Goal: Task Accomplishment & Management: Use online tool/utility

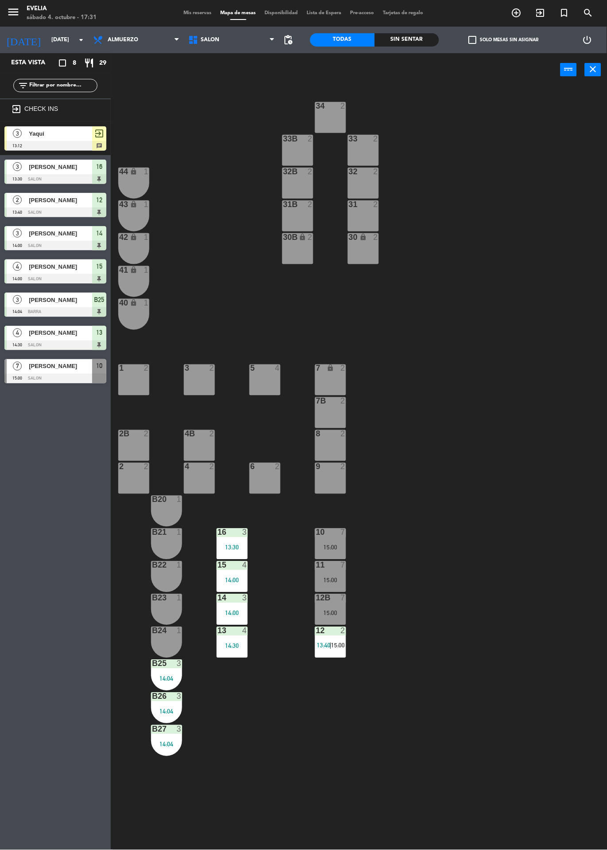
click at [342, 657] on div "12 2 13:40 | 15:00" at bounding box center [330, 642] width 31 height 31
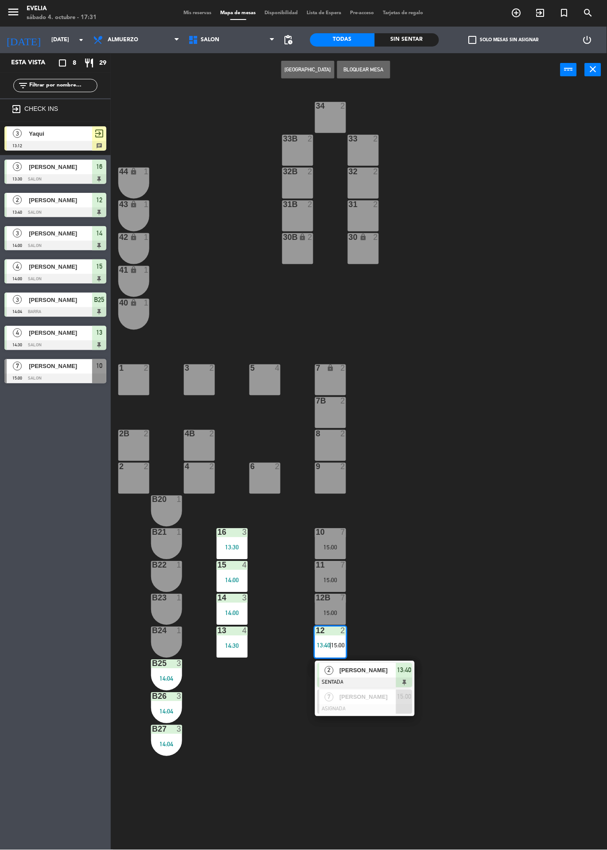
click at [381, 671] on span "[PERSON_NAME]" at bounding box center [367, 670] width 57 height 9
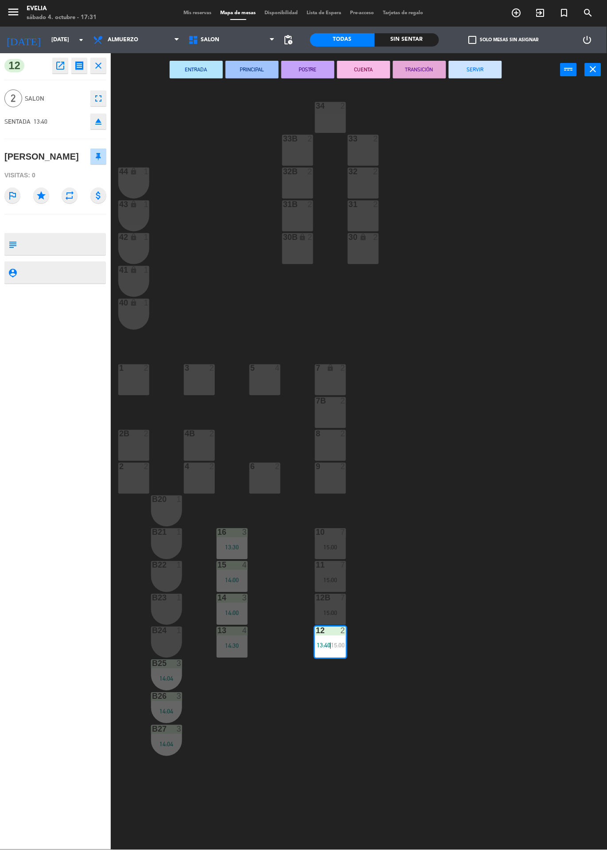
click at [487, 76] on button "SERVIR" at bounding box center [475, 70] width 53 height 18
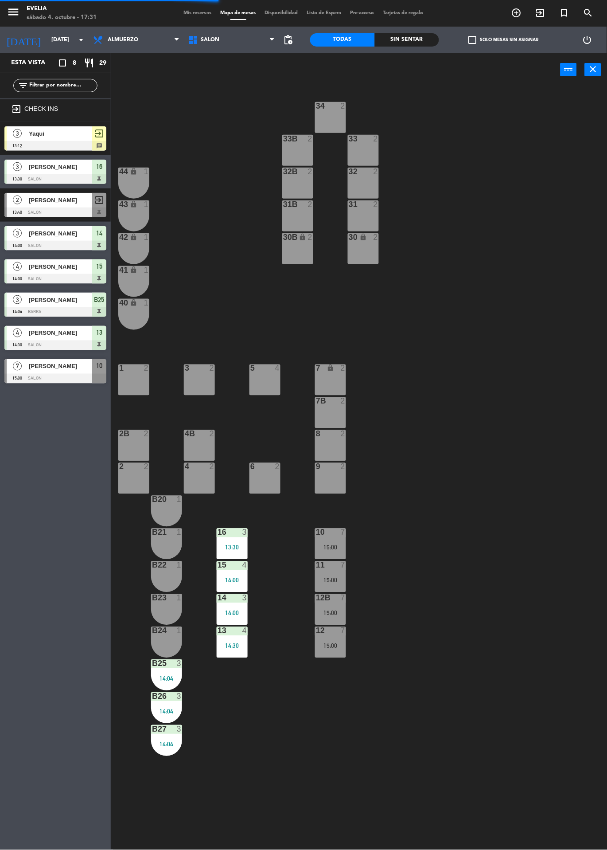
click at [345, 580] on div "15:00" at bounding box center [330, 580] width 31 height 6
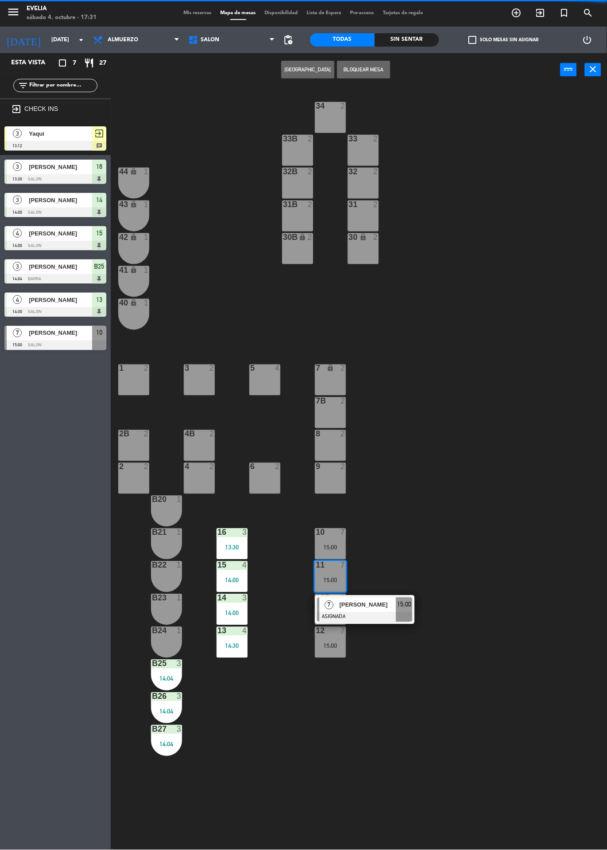
click at [380, 606] on span "[PERSON_NAME]" at bounding box center [367, 604] width 57 height 9
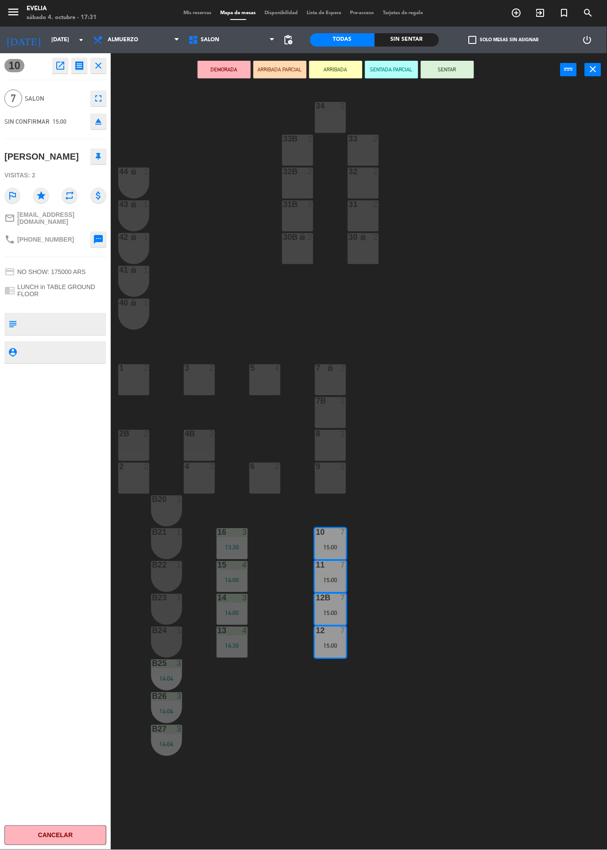
click at [460, 75] on button "SENTAR" at bounding box center [447, 70] width 53 height 18
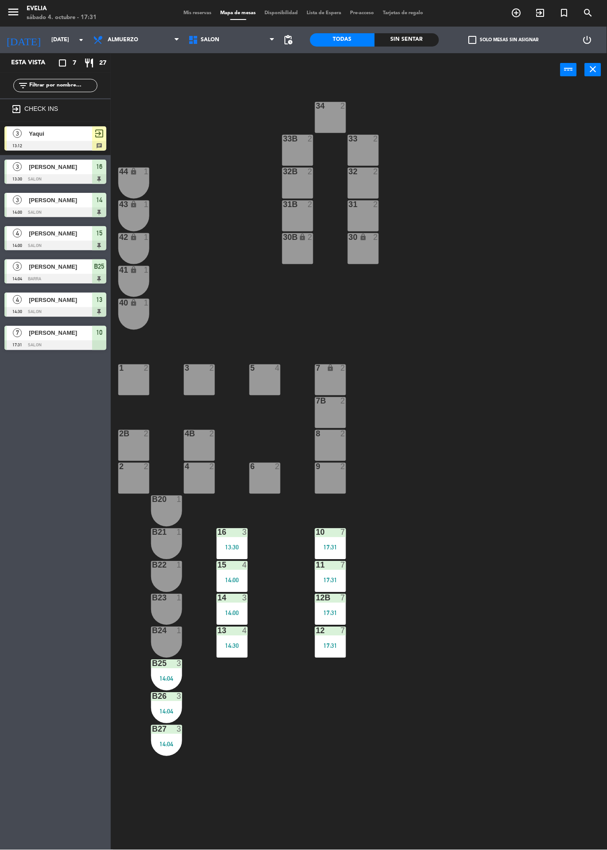
click at [328, 534] on div at bounding box center [331, 532] width 15 height 8
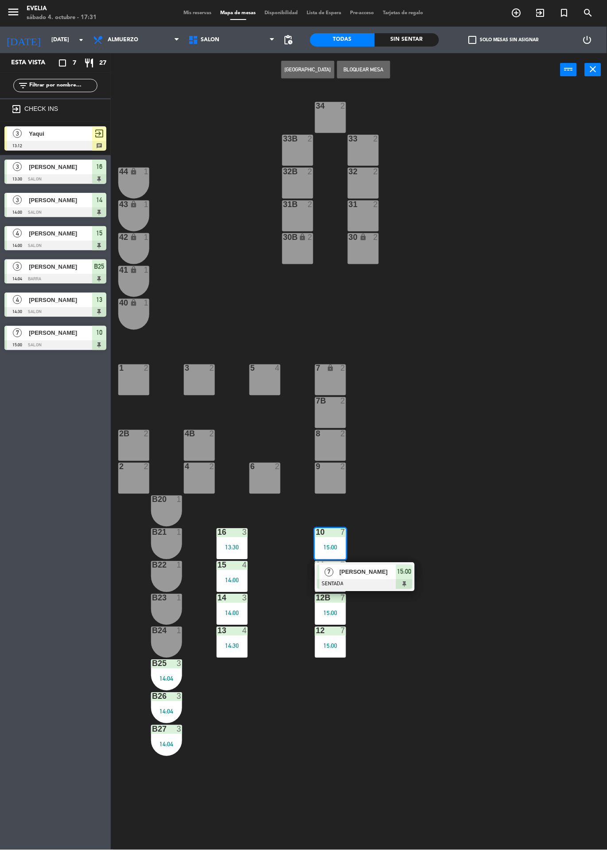
click at [391, 577] on div "[PERSON_NAME]" at bounding box center [368, 572] width 58 height 15
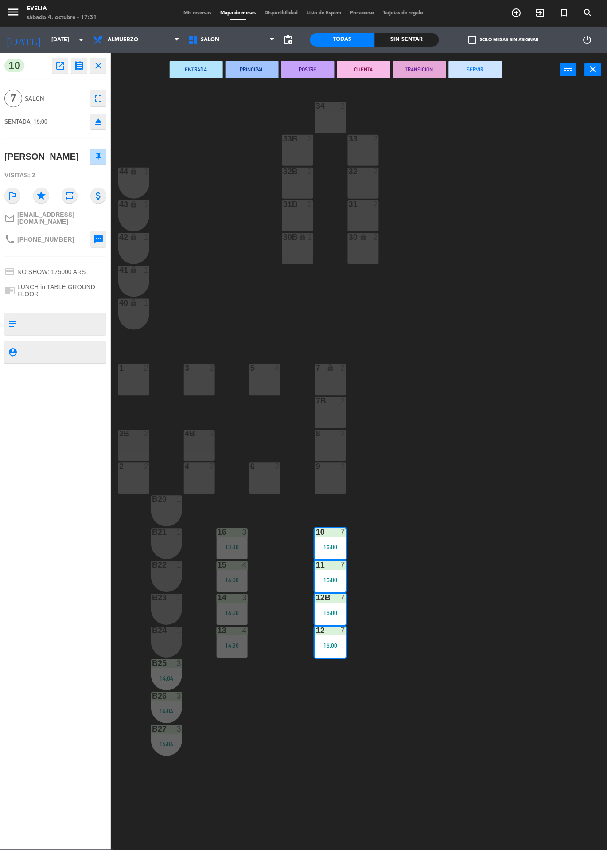
click at [477, 75] on button "SERVIR" at bounding box center [475, 70] width 53 height 18
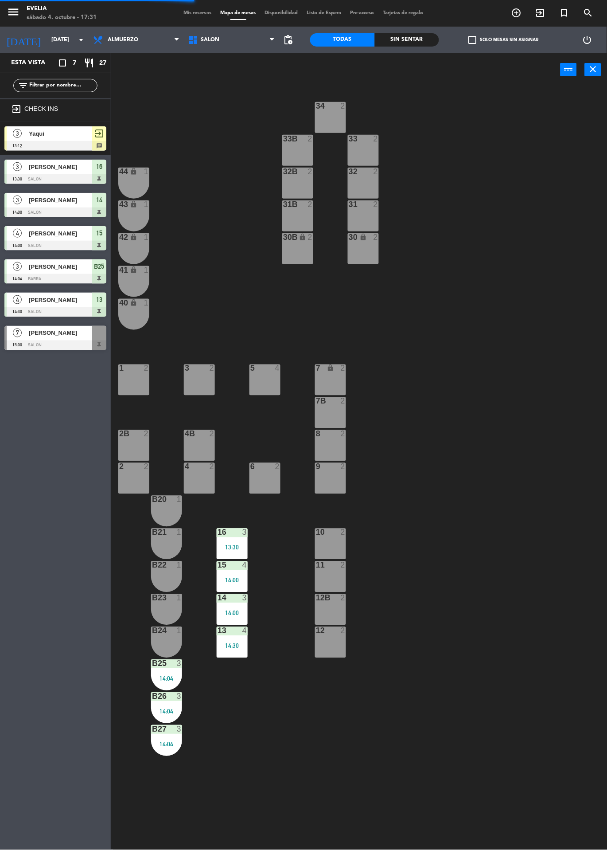
click at [225, 546] on div "13:30" at bounding box center [232, 547] width 31 height 6
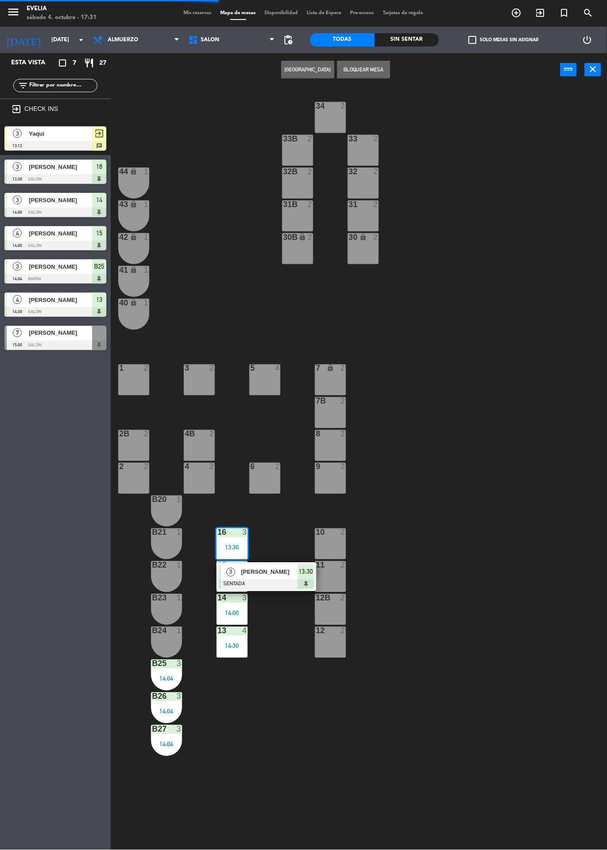
click at [282, 581] on div at bounding box center [266, 584] width 95 height 10
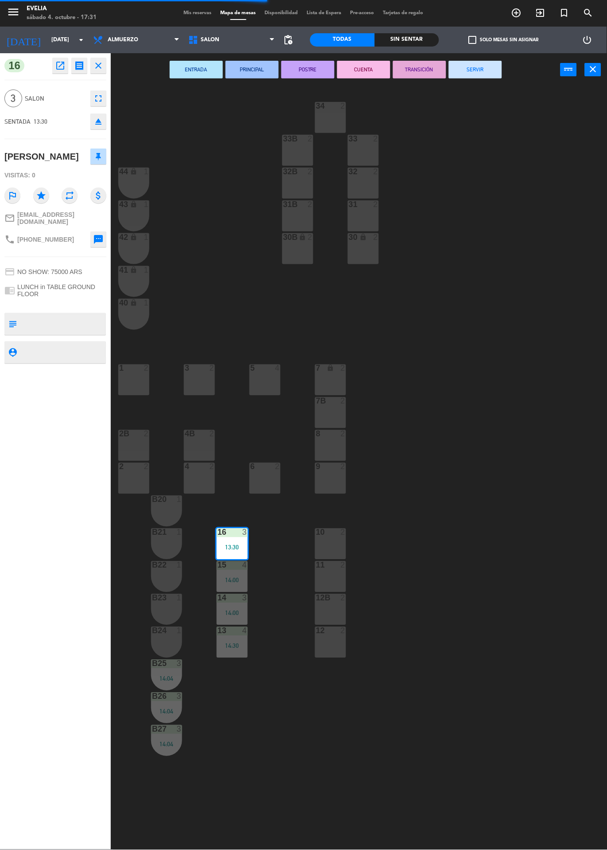
click at [494, 76] on button "SERVIR" at bounding box center [475, 70] width 53 height 18
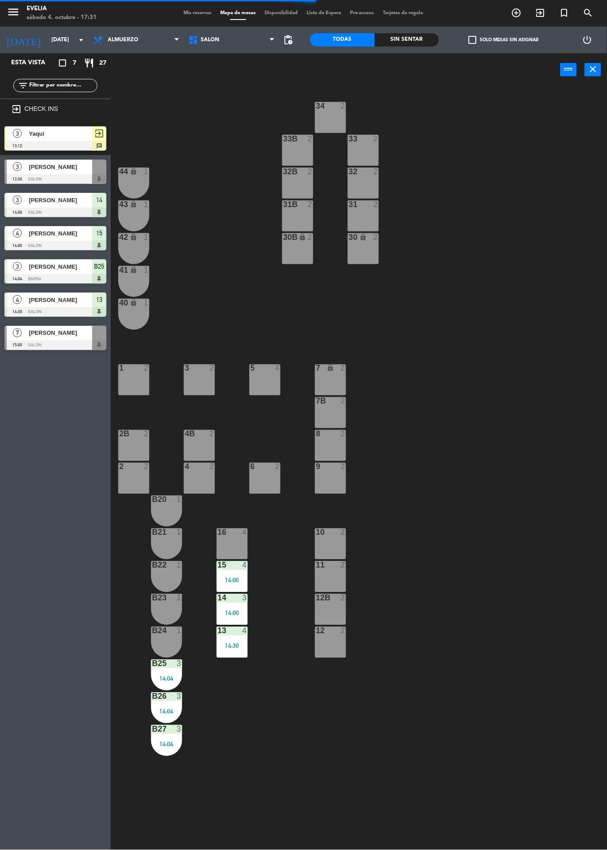
click at [222, 587] on div "15 4 14:00" at bounding box center [232, 576] width 31 height 31
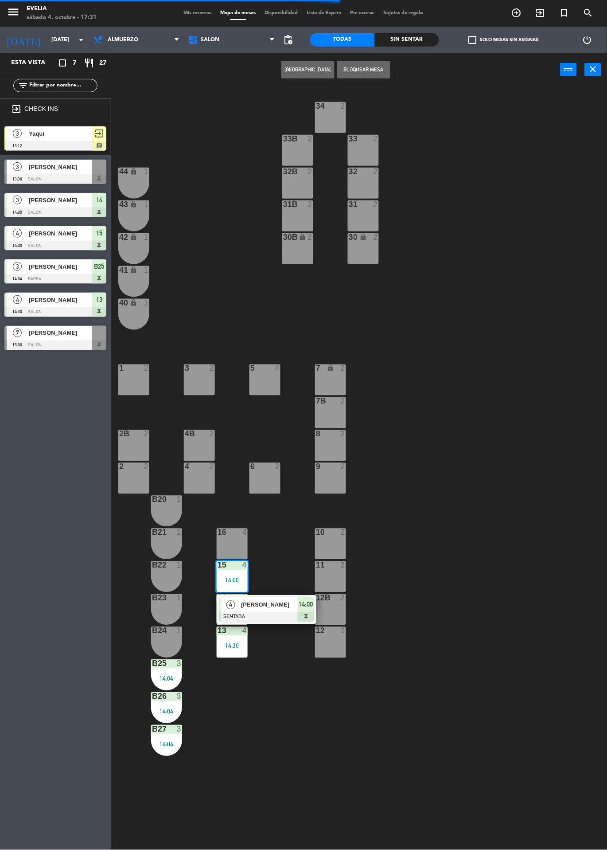
click at [279, 616] on div at bounding box center [266, 617] width 95 height 10
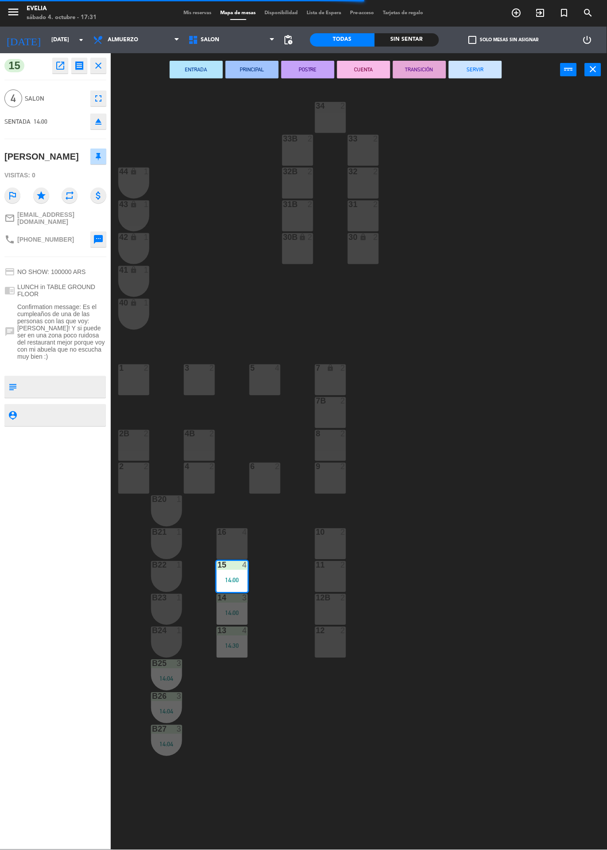
click at [482, 72] on button "SERVIR" at bounding box center [475, 70] width 53 height 18
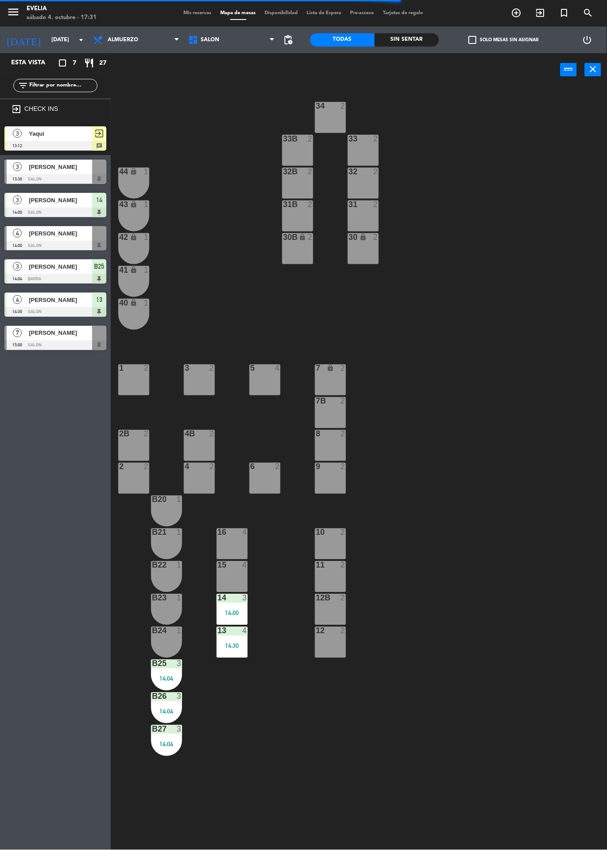
click at [229, 634] on div at bounding box center [232, 631] width 15 height 8
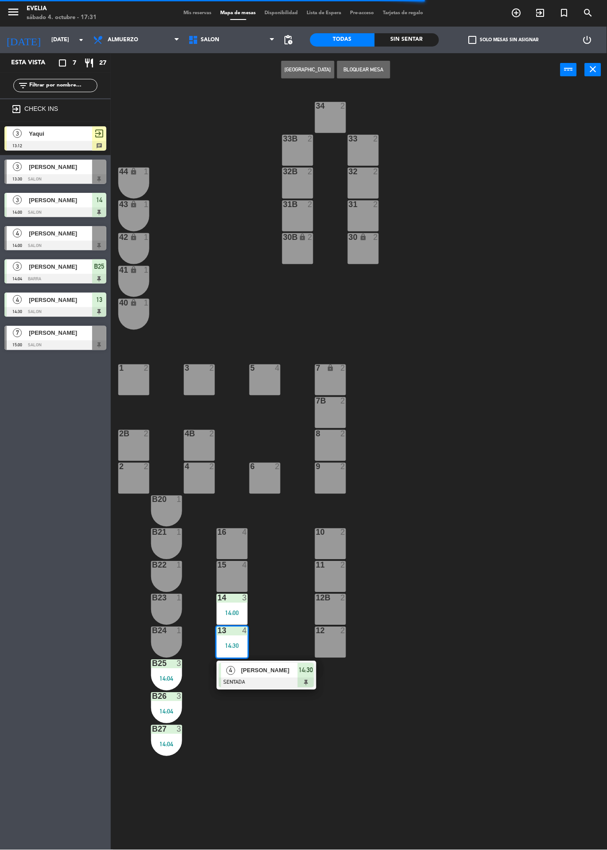
click at [274, 670] on span "[PERSON_NAME]" at bounding box center [269, 670] width 57 height 9
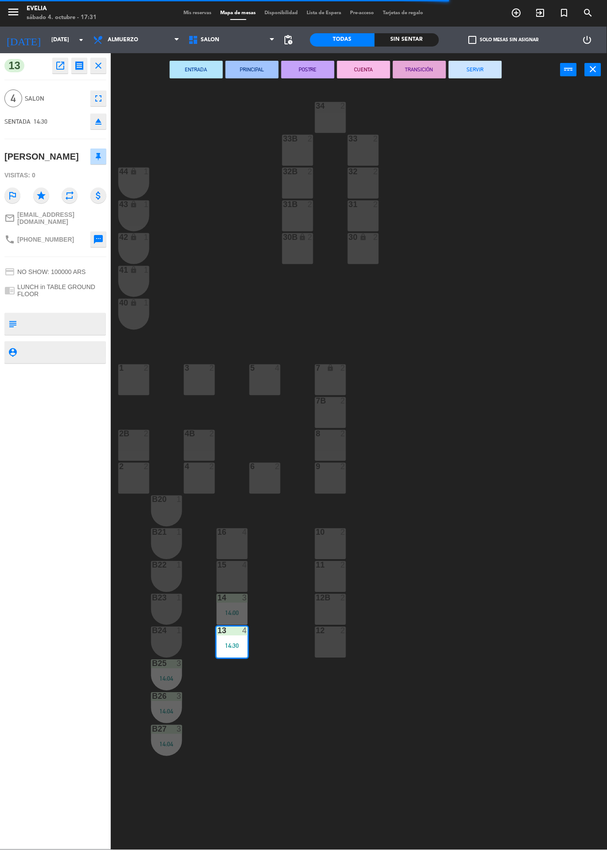
click at [490, 76] on button "SERVIR" at bounding box center [475, 70] width 53 height 18
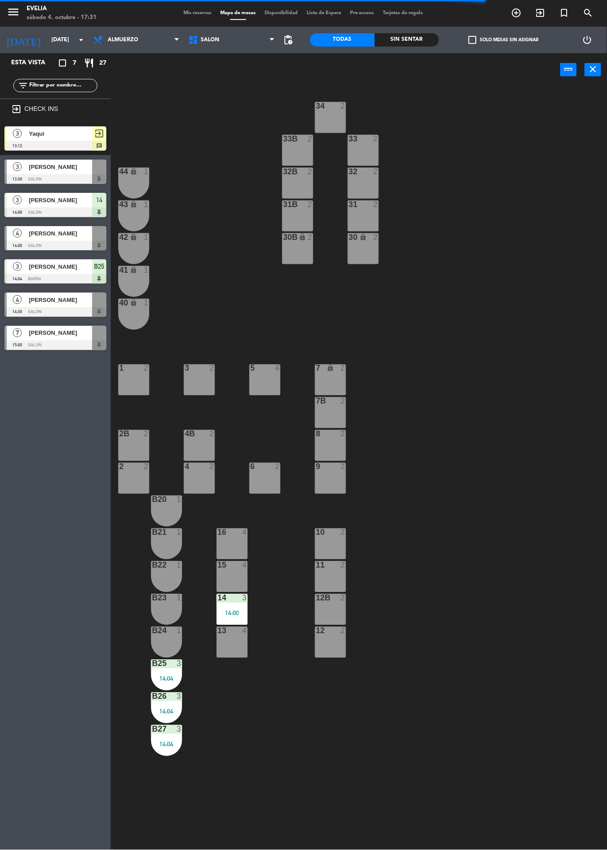
click at [239, 612] on div "14:00" at bounding box center [232, 613] width 31 height 6
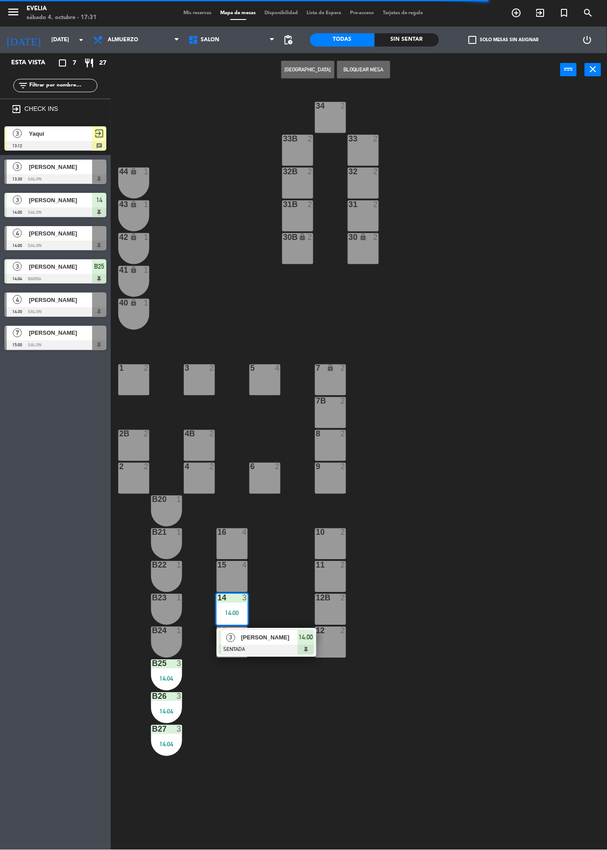
click at [283, 645] on div at bounding box center [266, 650] width 95 height 10
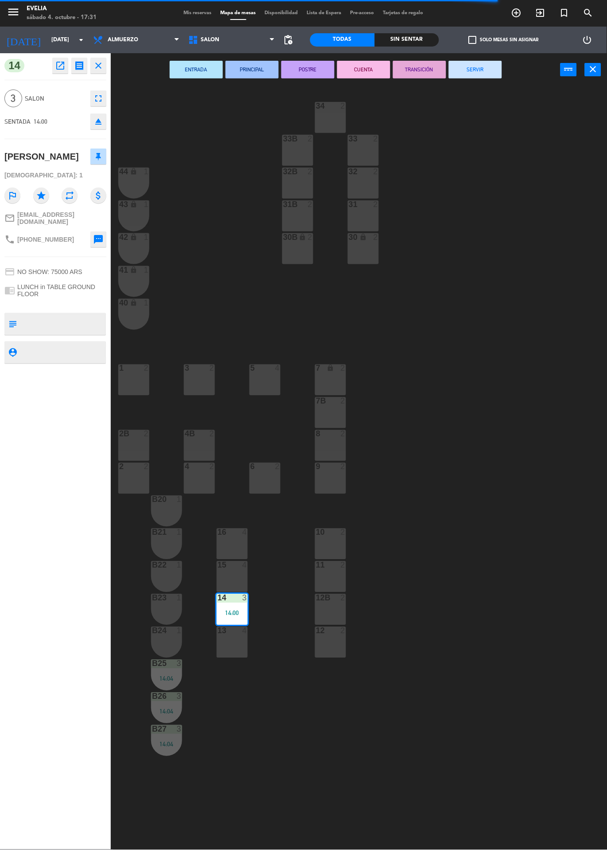
click at [500, 65] on button "SERVIR" at bounding box center [475, 70] width 53 height 18
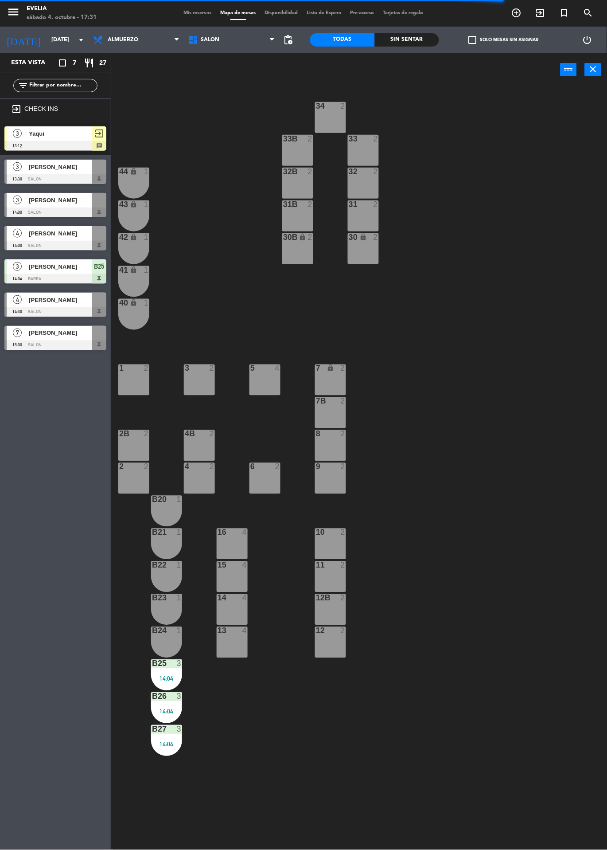
click at [172, 736] on div "B27 3 14:04" at bounding box center [166, 740] width 31 height 31
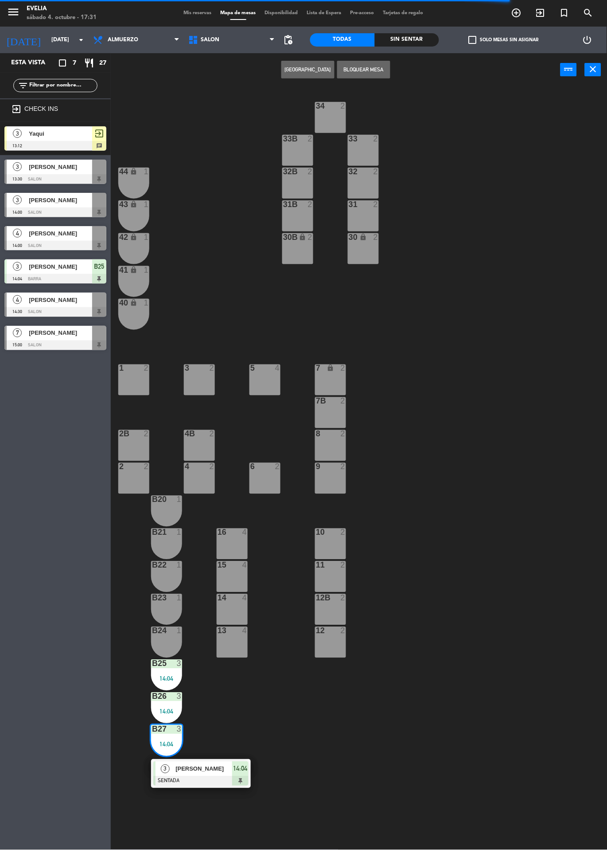
click at [219, 771] on span "[PERSON_NAME]" at bounding box center [203, 768] width 57 height 9
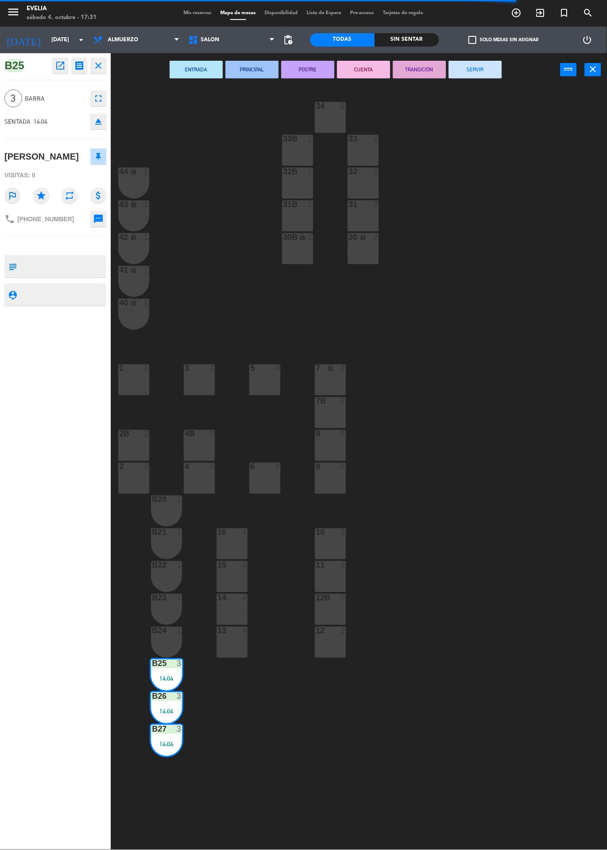
click at [474, 75] on button "SERVIR" at bounding box center [475, 70] width 53 height 18
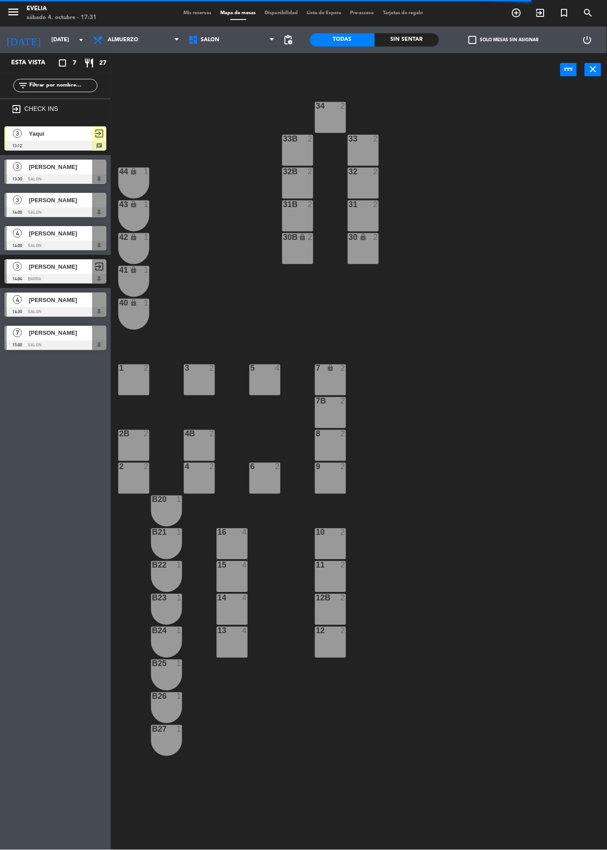
click at [516, 404] on div "34 2 33B 2 33 2 44 lock 1 32B 2 32 2 43 lock 1 31B 2 31 2 42 lock 1 30B lock 2 …" at bounding box center [362, 467] width 490 height 763
